Goal: Browse casually

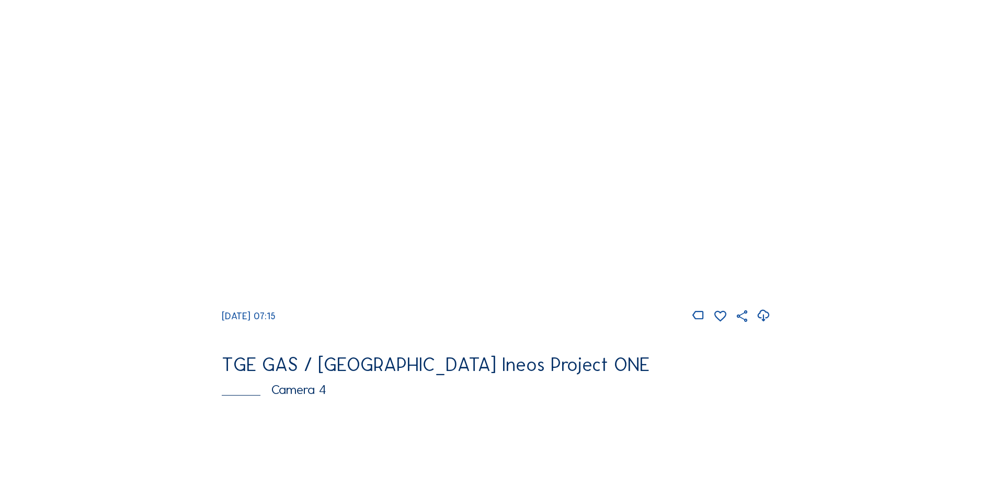
scroll to position [523, 0]
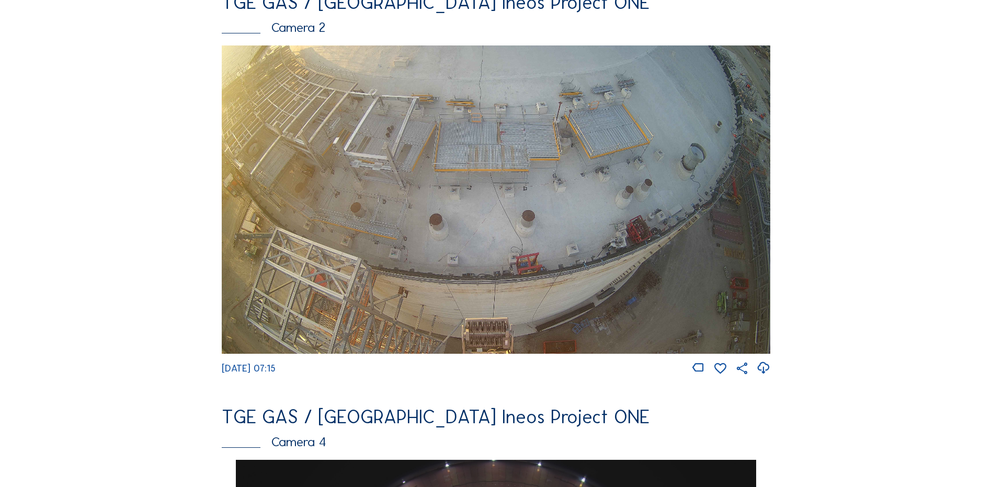
click at [384, 229] on img at bounding box center [496, 199] width 548 height 308
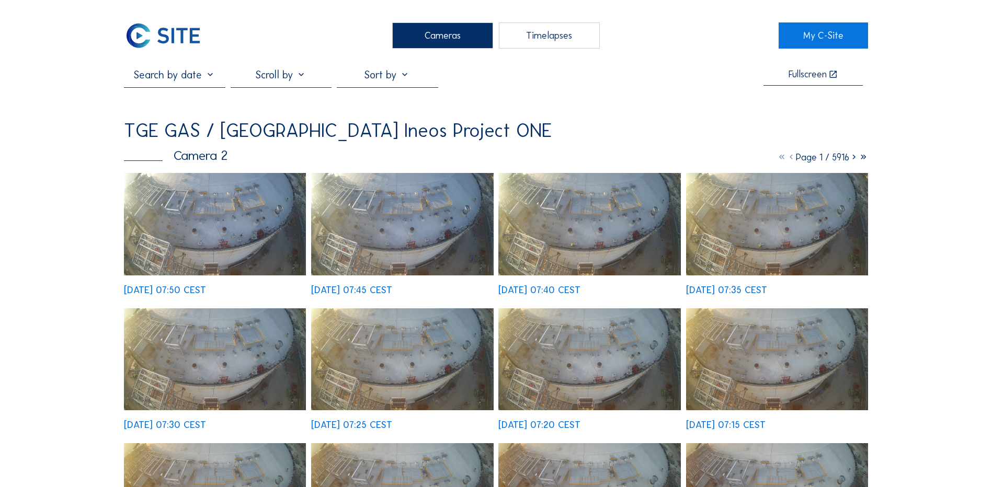
click at [205, 250] on img at bounding box center [215, 224] width 182 height 102
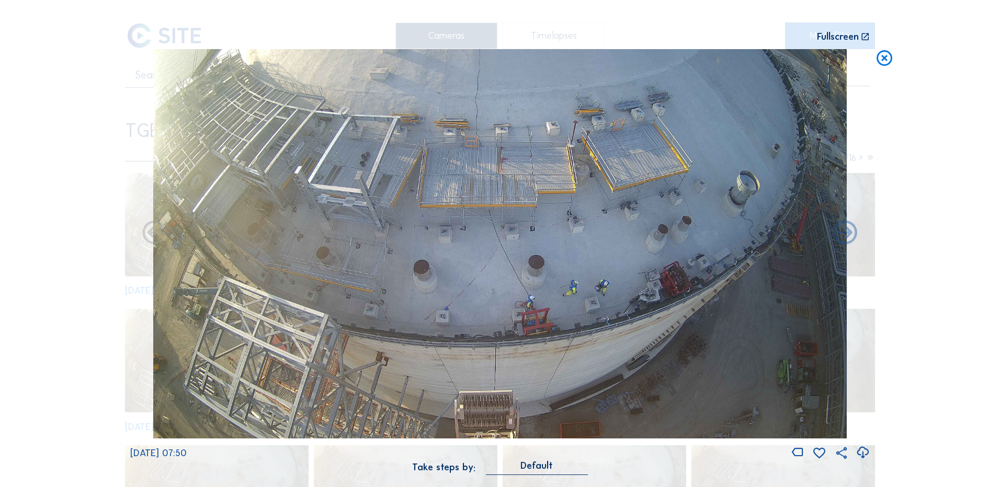
click at [862, 454] on icon at bounding box center [862, 452] width 14 height 17
click at [970, 170] on div "Scroll to travel through time | Press 'Alt' Button + Scroll to Zoom | Click and…" at bounding box center [500, 243] width 1000 height 487
click at [884, 65] on icon at bounding box center [884, 58] width 19 height 19
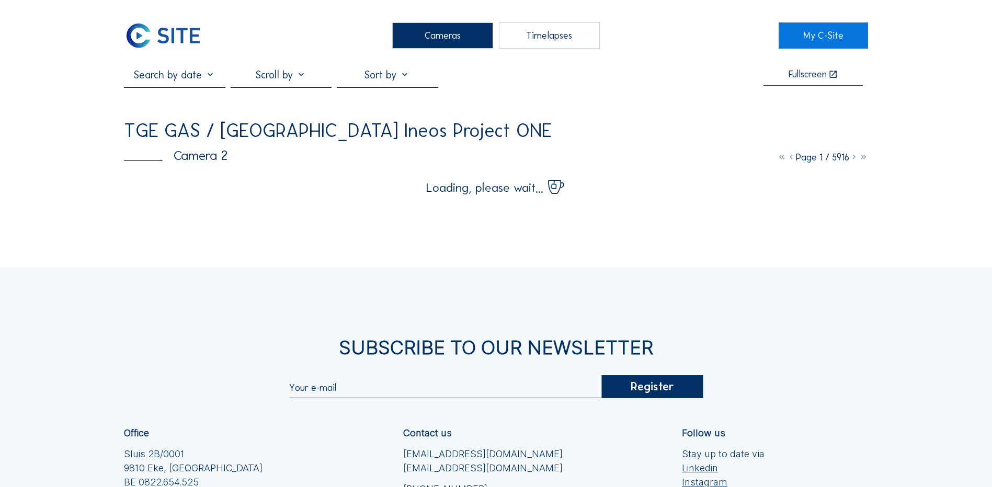
click at [418, 32] on div "Cameras" at bounding box center [442, 35] width 101 height 26
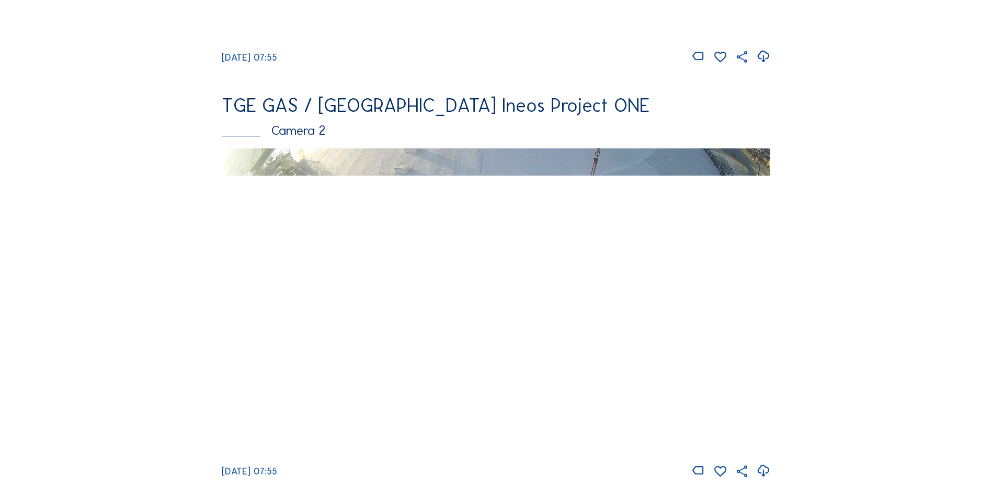
scroll to position [418, 0]
